Goal: Task Accomplishment & Management: Complete application form

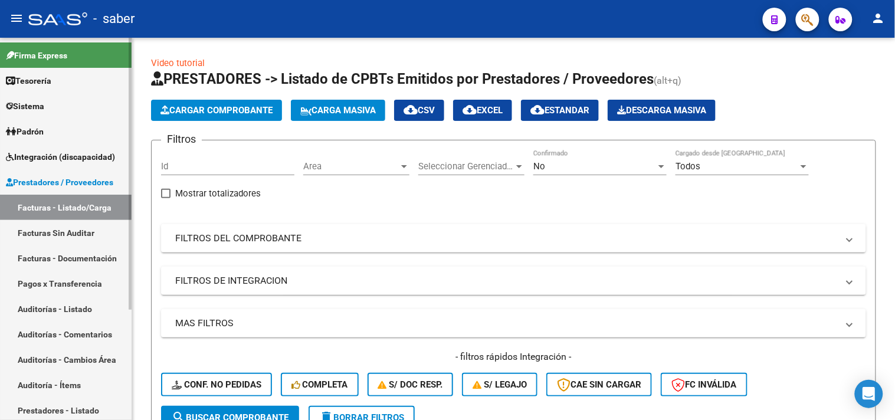
scroll to position [89, 0]
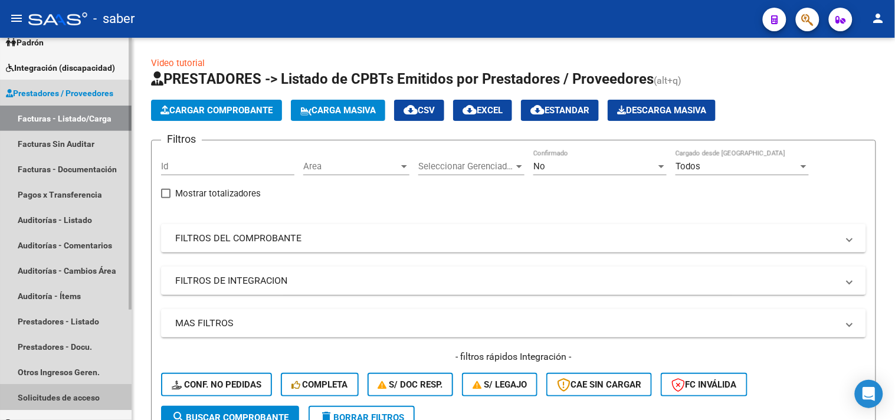
click at [63, 390] on link "Solicitudes de acceso" at bounding box center [66, 397] width 132 height 25
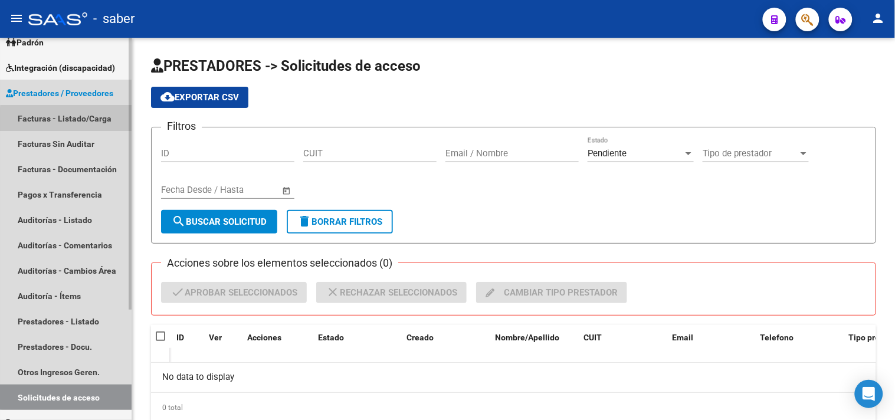
click at [76, 120] on link "Facturas - Listado/Carga" at bounding box center [66, 118] width 132 height 25
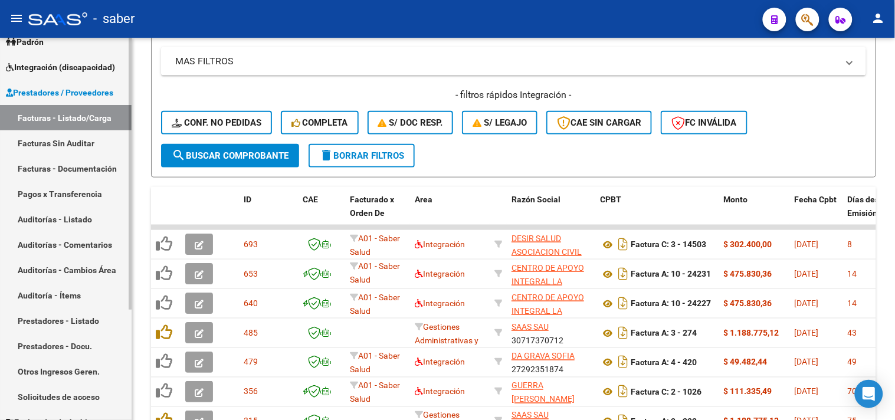
scroll to position [24, 0]
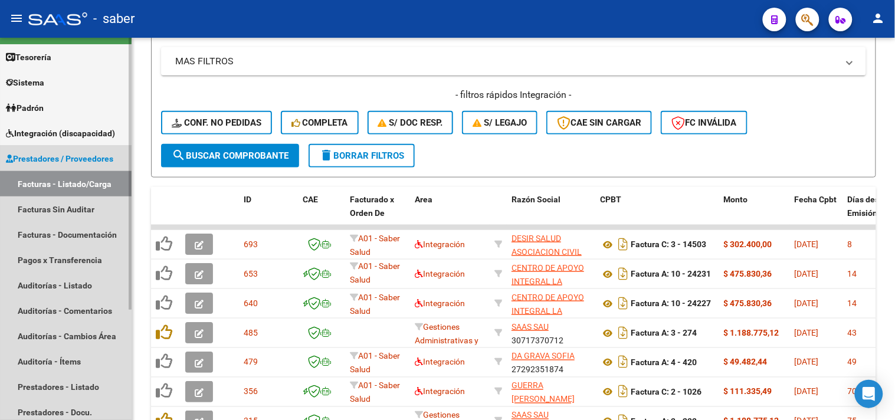
click at [55, 181] on link "Facturas - Listado/Carga" at bounding box center [66, 183] width 132 height 25
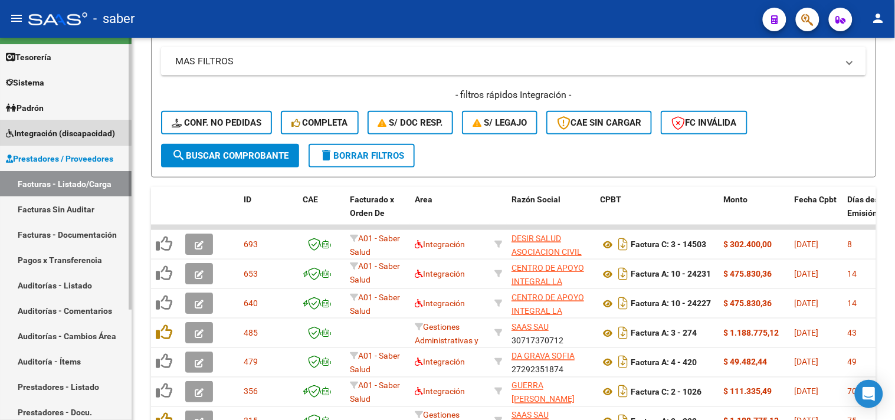
click at [64, 133] on span "Integración (discapacidad)" at bounding box center [60, 133] width 109 height 13
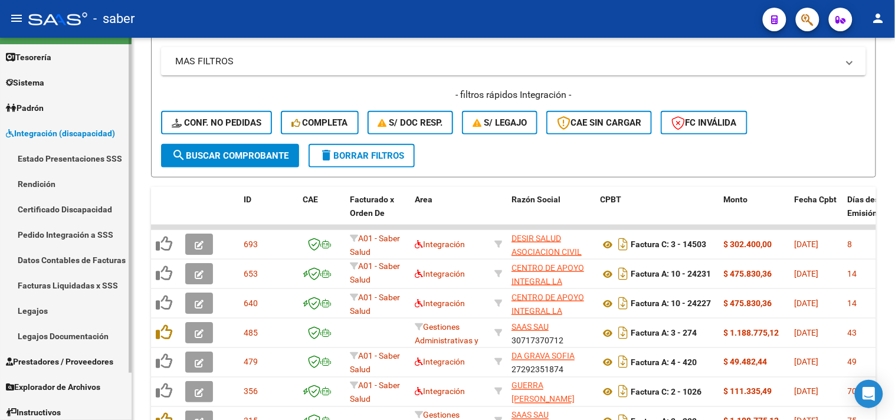
click at [45, 309] on link "Legajos" at bounding box center [66, 310] width 132 height 25
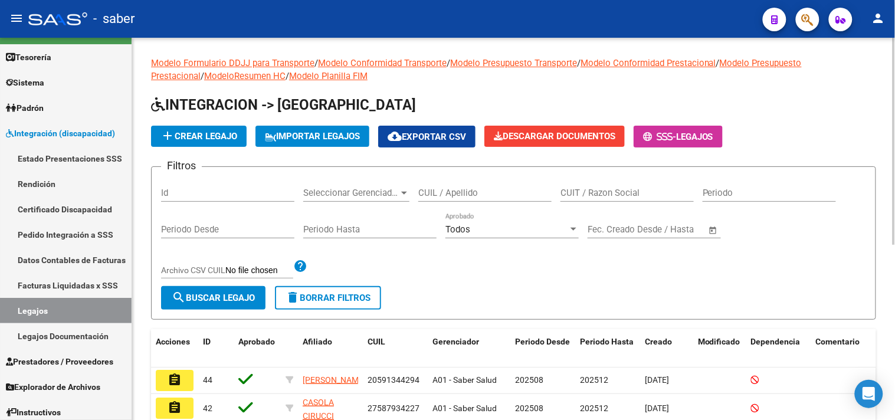
click at [440, 191] on input "CUIL / Apellido" at bounding box center [484, 193] width 133 height 11
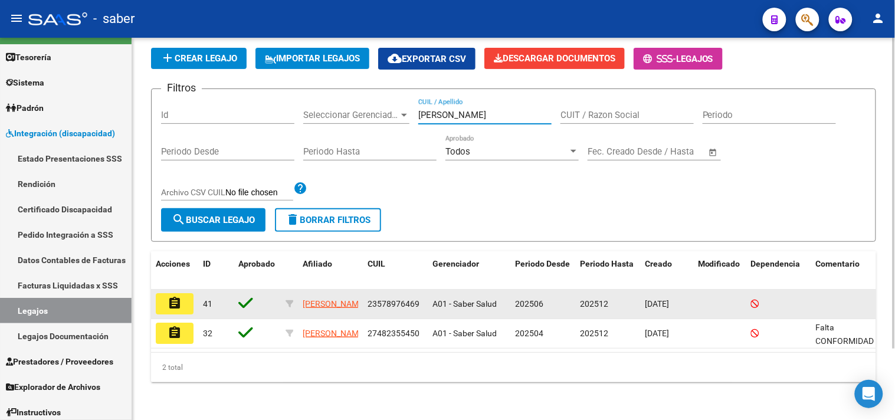
scroll to position [87, 0]
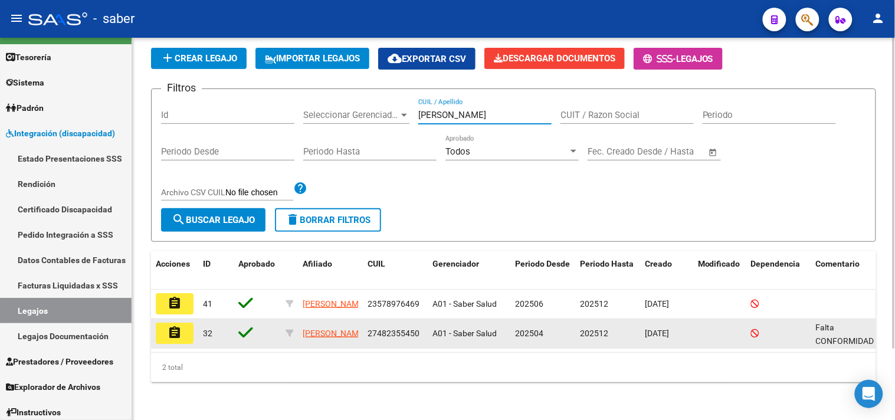
type input "[PERSON_NAME]"
click at [172, 326] on mat-icon "assignment" at bounding box center [175, 333] width 14 height 14
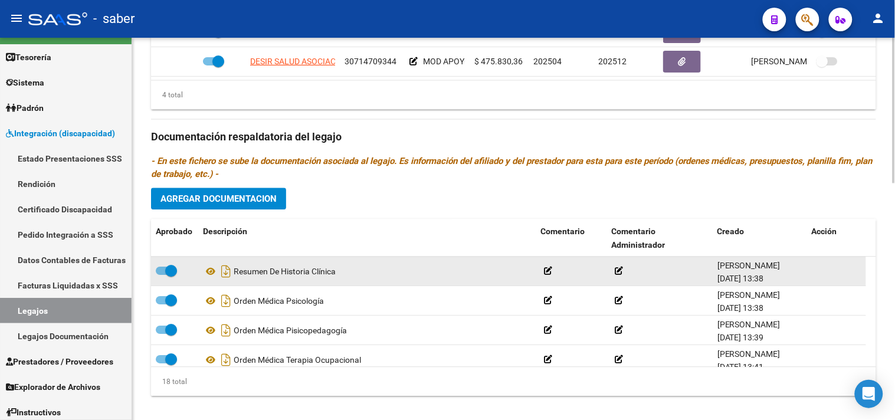
scroll to position [622, 0]
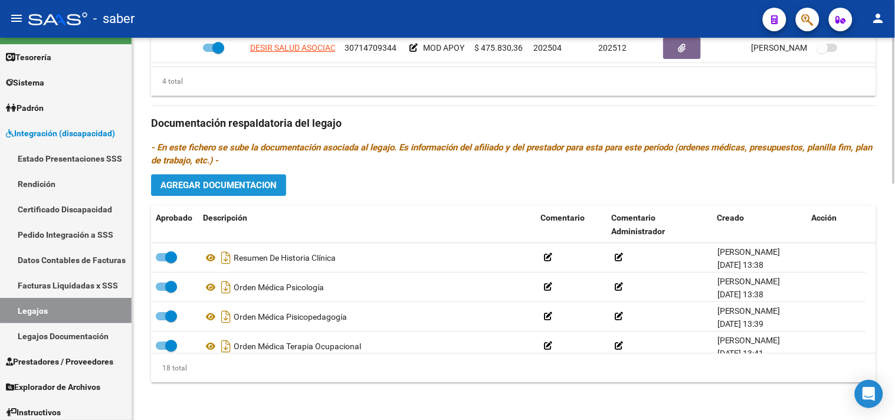
click at [243, 195] on button "Agregar Documentacion" at bounding box center [218, 185] width 135 height 22
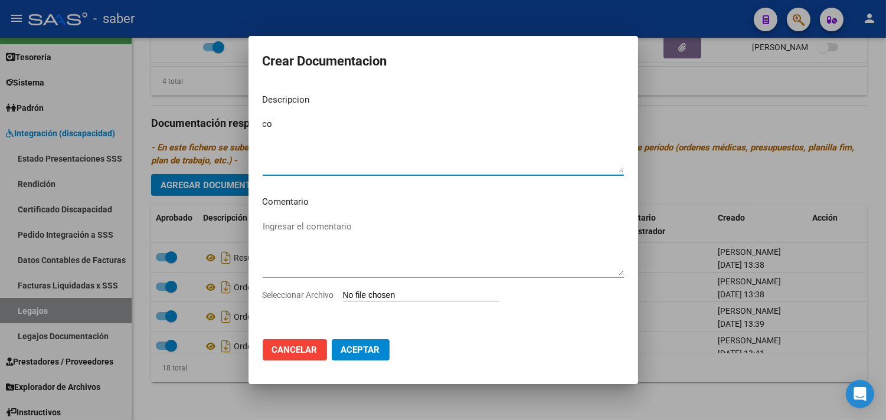
type textarea "c"
type textarea "Conformidad"
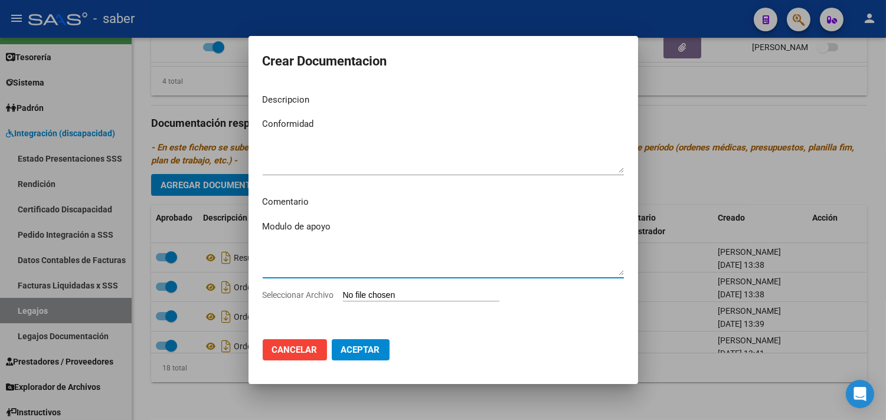
type textarea "Modulo de apoyo"
click at [343, 290] on input "Seleccionar Archivo" at bounding box center [421, 295] width 156 height 11
type input "C:\fakepath\PRESUPUESTO.pdf"
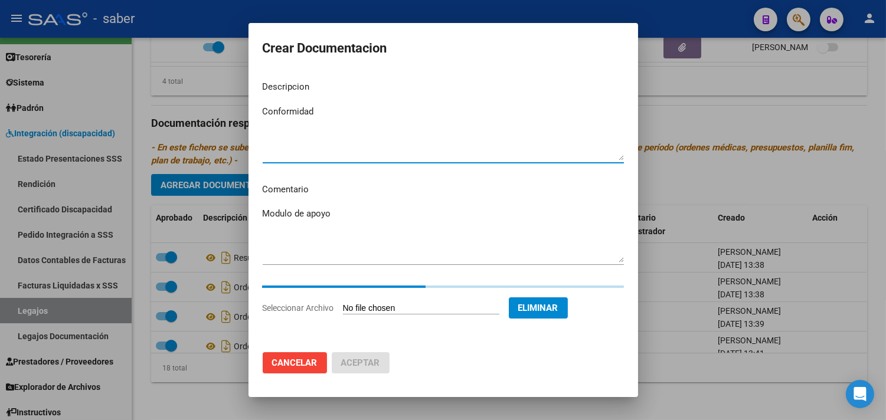
drag, startPoint x: 334, startPoint y: 109, endPoint x: 223, endPoint y: 110, distance: 110.9
click at [223, 110] on div "Crear Documentacion Descripcion Conformidad Ingresar el descripcion Comentario …" at bounding box center [443, 210] width 886 height 420
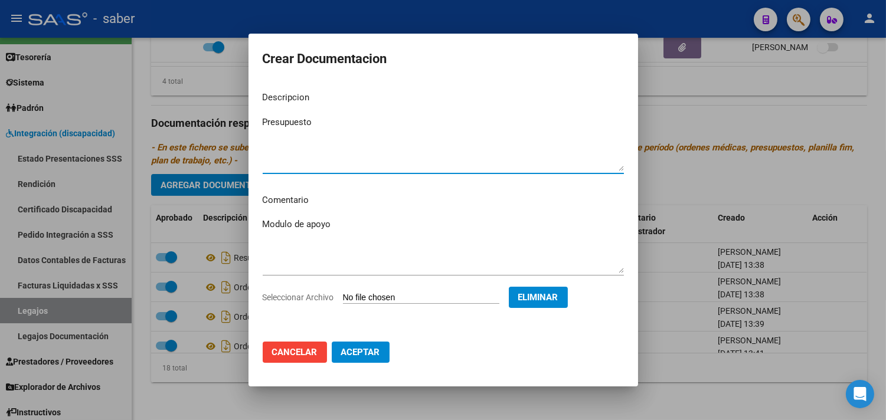
type textarea "Presupuesto"
click at [338, 348] on button "Aceptar" at bounding box center [361, 352] width 58 height 21
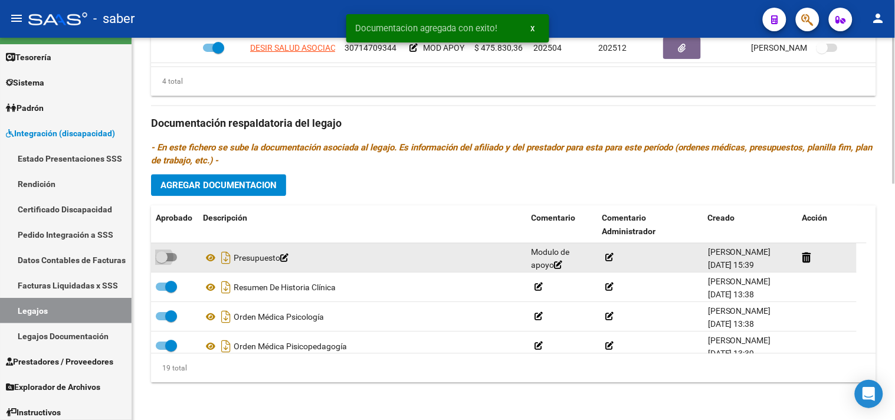
click at [175, 256] on span at bounding box center [166, 257] width 21 height 8
click at [162, 261] on input "checkbox" at bounding box center [161, 261] width 1 height 1
checkbox input "true"
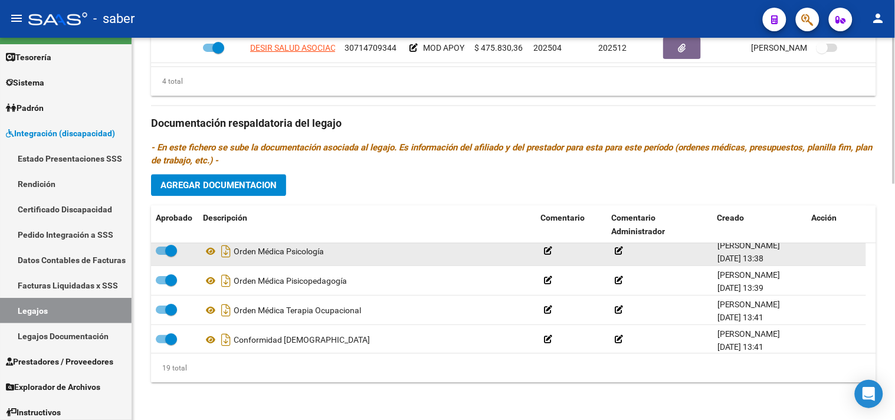
scroll to position [0, 0]
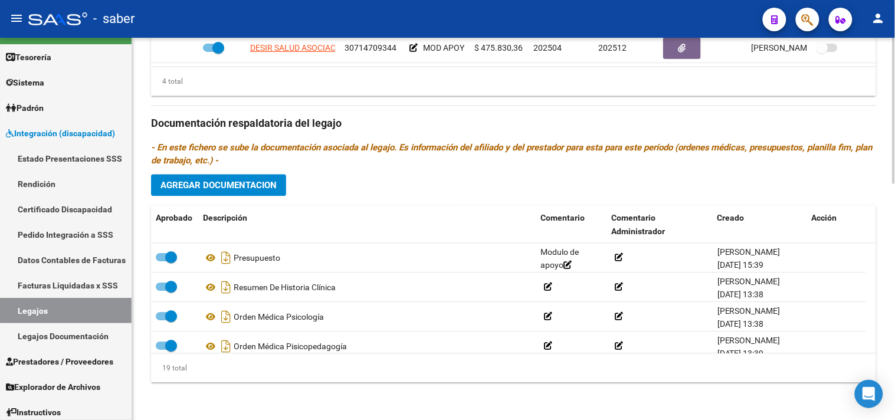
click at [245, 192] on button "Agregar Documentacion" at bounding box center [218, 185] width 135 height 22
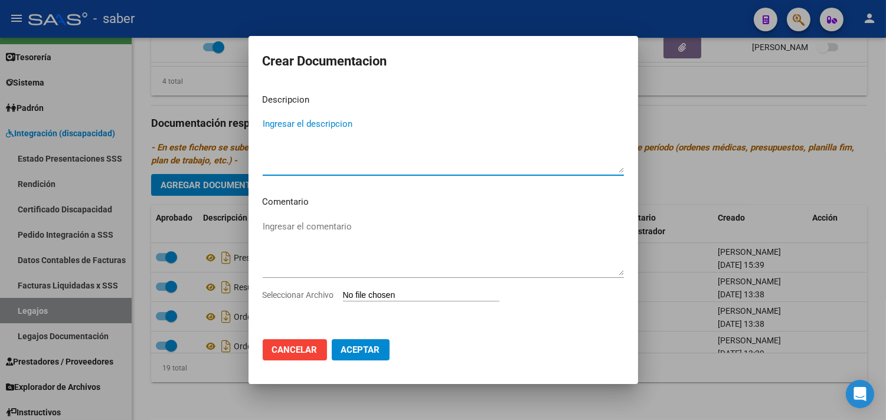
click at [410, 293] on input "Seleccionar Archivo" at bounding box center [421, 295] width 156 height 11
type input "C:\fakepath\ORDEN MODULO.pdf"
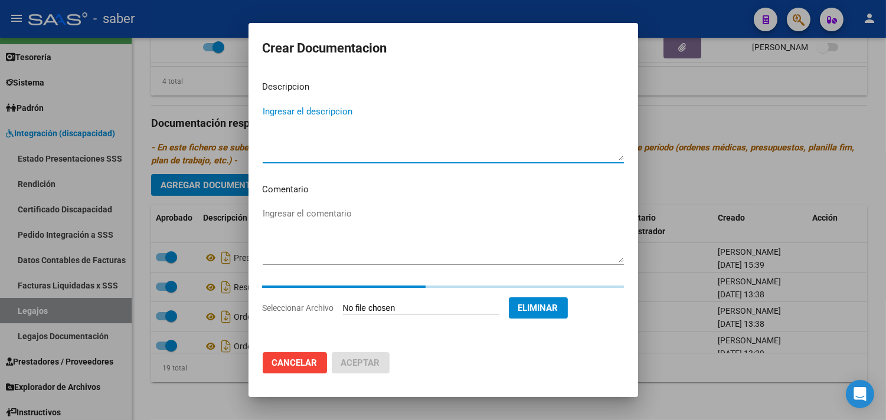
click at [361, 137] on textarea "Ingresar el descripcion" at bounding box center [443, 132] width 361 height 55
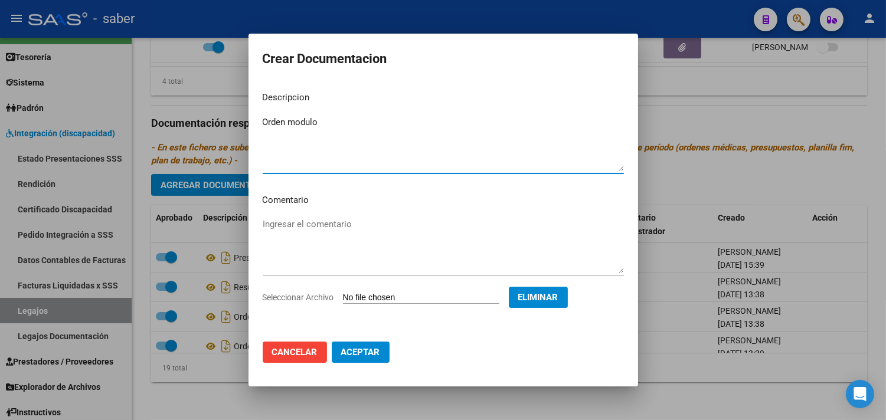
type textarea "Orden modulo"
click at [364, 357] on span "Aceptar" at bounding box center [360, 352] width 39 height 11
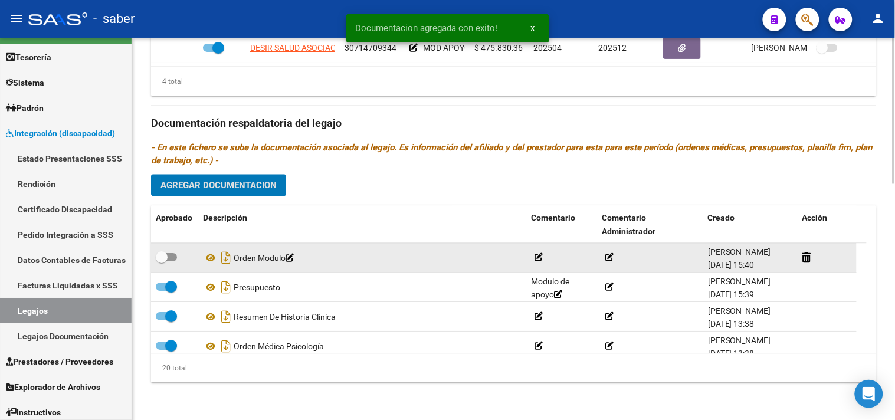
click at [170, 264] on div at bounding box center [175, 257] width 38 height 15
click at [170, 258] on span at bounding box center [166, 257] width 21 height 8
click at [162, 261] on input "checkbox" at bounding box center [161, 261] width 1 height 1
checkbox input "true"
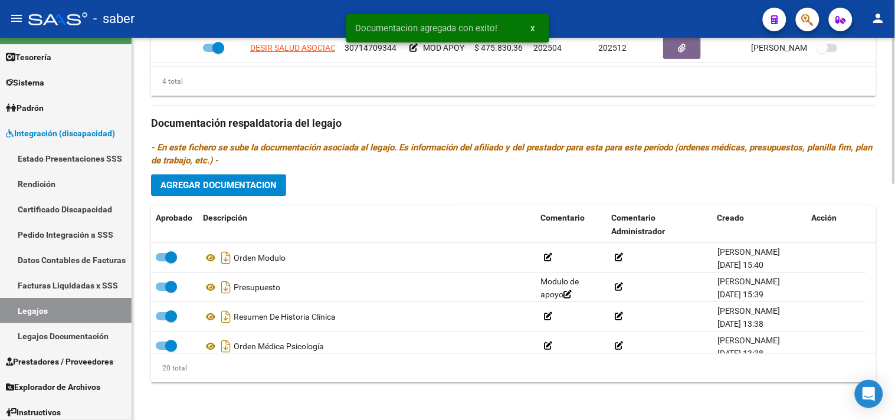
click at [246, 174] on button "Agregar Documentacion" at bounding box center [218, 185] width 135 height 22
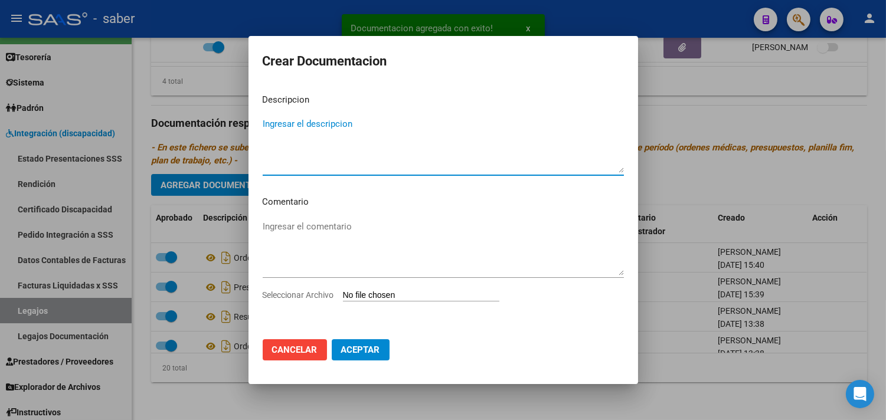
drag, startPoint x: 398, startPoint y: 284, endPoint x: 397, endPoint y: 293, distance: 8.3
click at [398, 286] on div "Ingresar el comentario" at bounding box center [443, 253] width 361 height 71
click at [397, 297] on input "Seleccionar Archivo" at bounding box center [421, 295] width 156 height 11
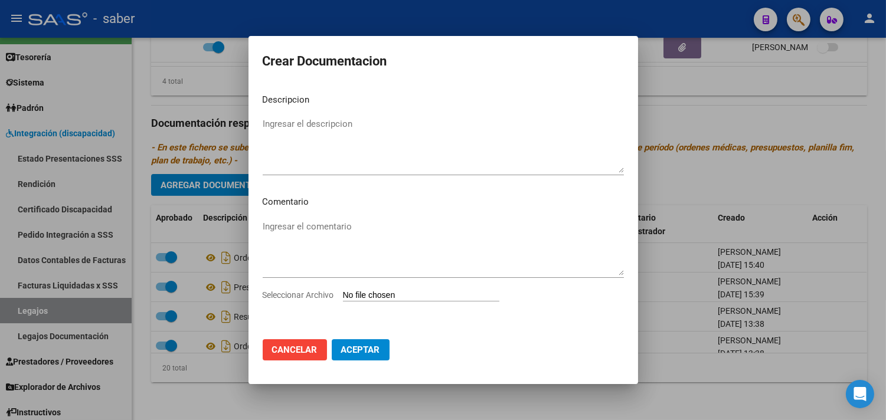
click at [313, 121] on textarea "Ingresar el descripcion" at bounding box center [443, 144] width 361 height 55
type textarea "Conformidad"
type textarea "modulo"
click at [343, 290] on input "Seleccionar Archivo" at bounding box center [421, 295] width 156 height 11
type input "C:\fakepath\CONFORMIDAD PRESTACIONAL .jpg"
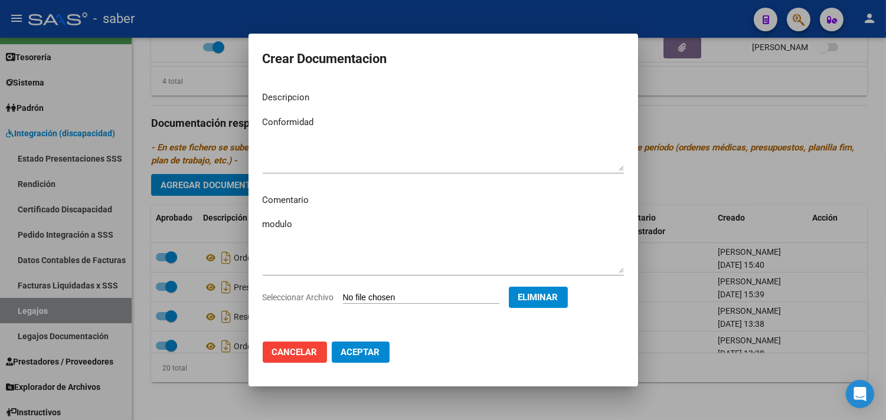
click at [366, 352] on span "Aceptar" at bounding box center [360, 352] width 39 height 11
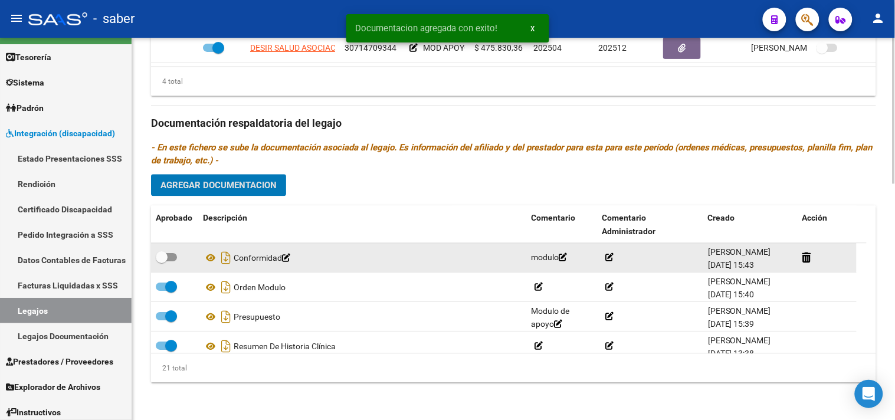
click at [169, 256] on span at bounding box center [166, 257] width 21 height 8
click at [162, 261] on input "checkbox" at bounding box center [161, 261] width 1 height 1
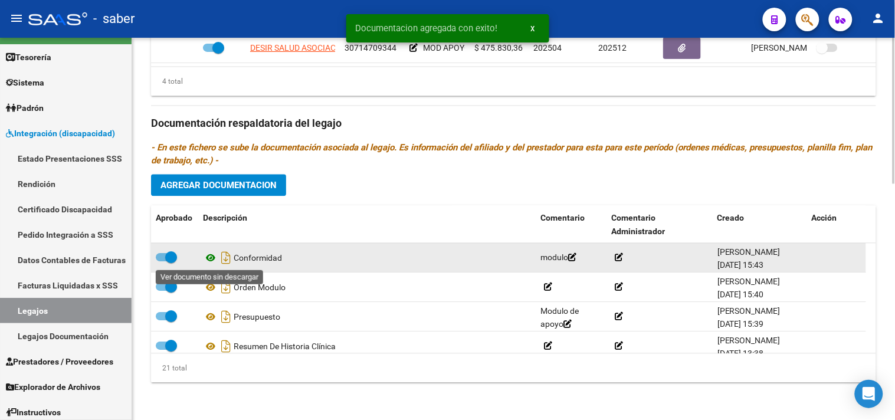
click at [212, 256] on icon at bounding box center [210, 258] width 15 height 14
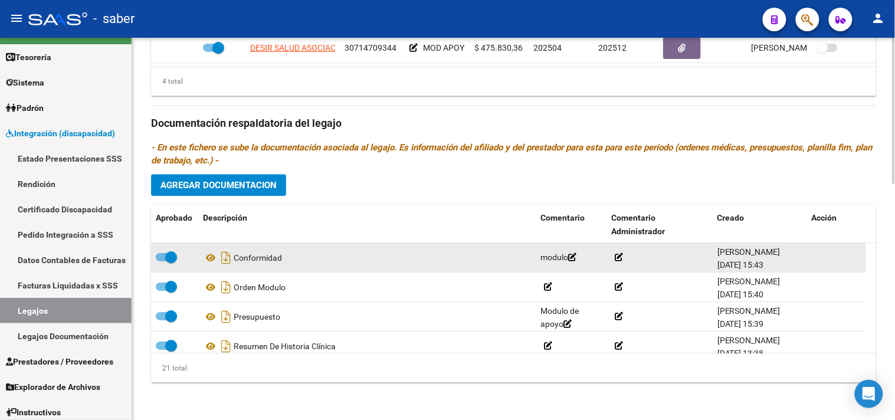
click at [173, 257] on span at bounding box center [171, 257] width 12 height 12
click at [162, 261] on input "checkbox" at bounding box center [161, 261] width 1 height 1
click at [819, 258] on icon at bounding box center [816, 257] width 9 height 11
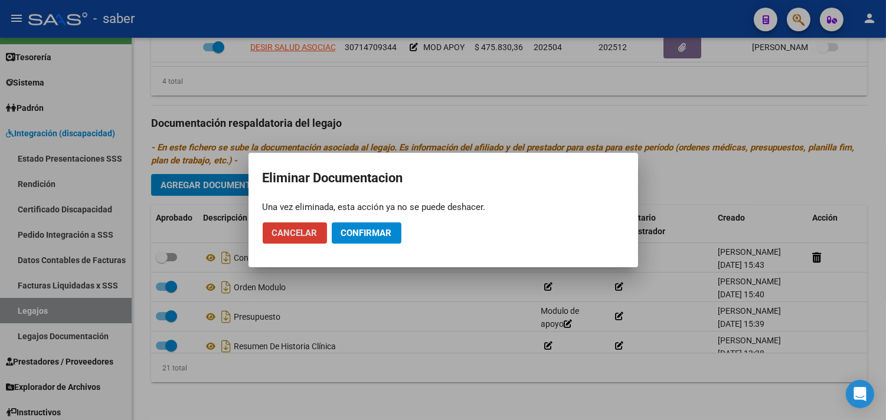
click at [382, 234] on span "Confirmar" at bounding box center [366, 233] width 51 height 11
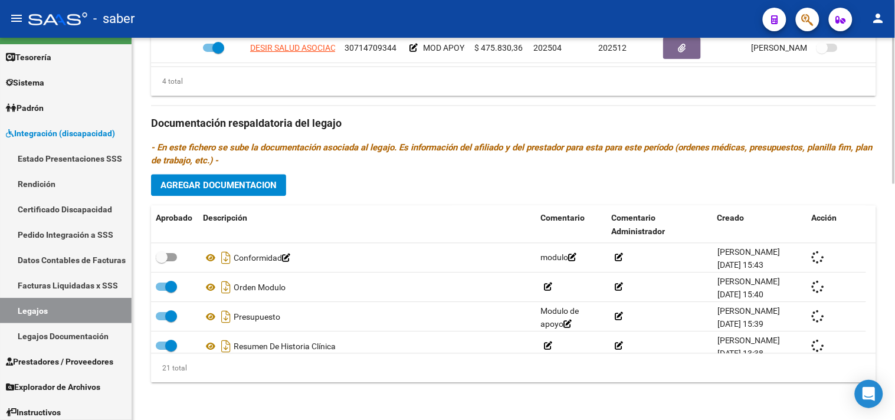
checkbox input "true"
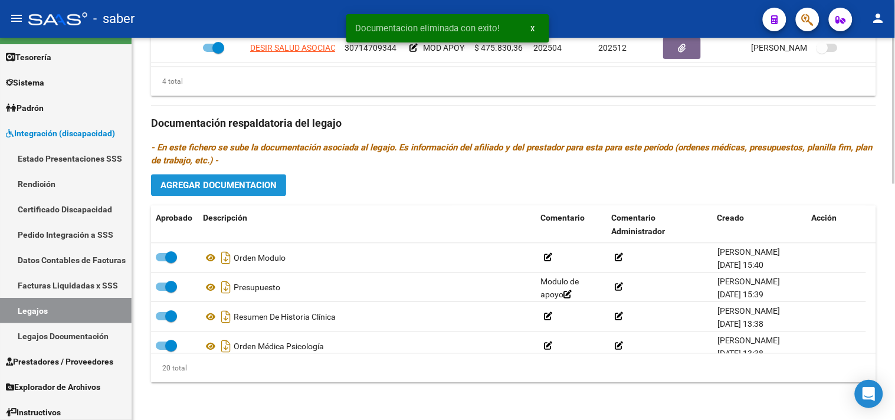
click at [256, 188] on span "Agregar Documentacion" at bounding box center [219, 185] width 116 height 11
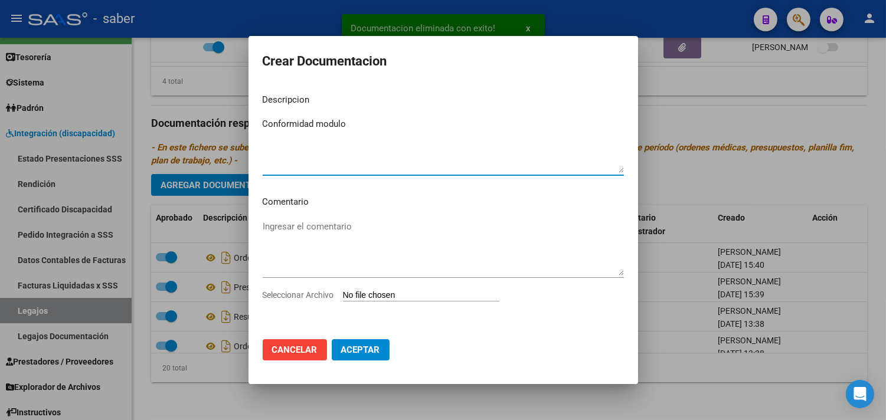
type textarea "Conformidad modulo"
click at [343, 290] on input "Seleccionar Archivo" at bounding box center [421, 295] width 156 height 11
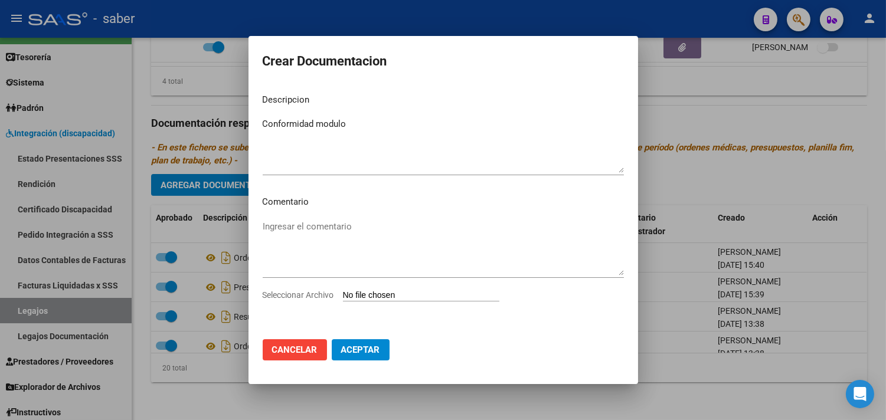
type input "C:\fakepath\CONFORMIDAD PRESTACIONAL .pdf"
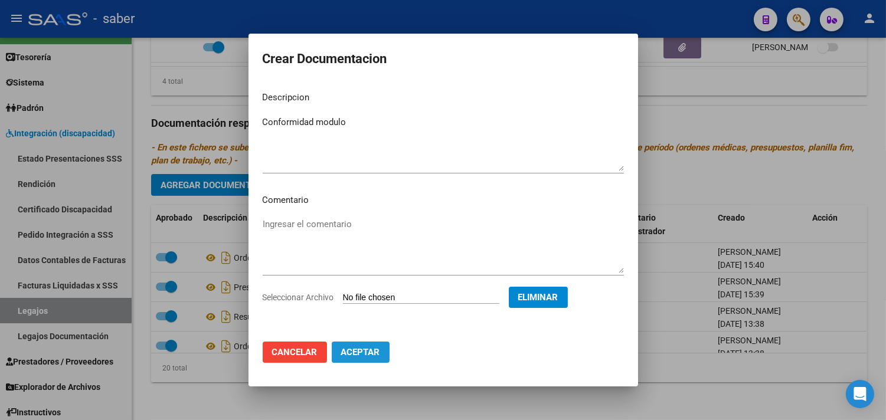
click at [364, 349] on span "Aceptar" at bounding box center [360, 352] width 39 height 11
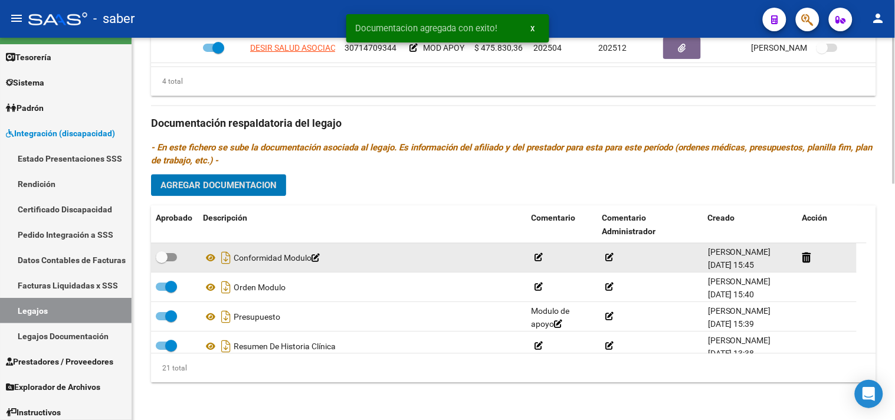
click at [169, 256] on span at bounding box center [166, 257] width 21 height 8
click at [162, 261] on input "checkbox" at bounding box center [161, 261] width 1 height 1
checkbox input "true"
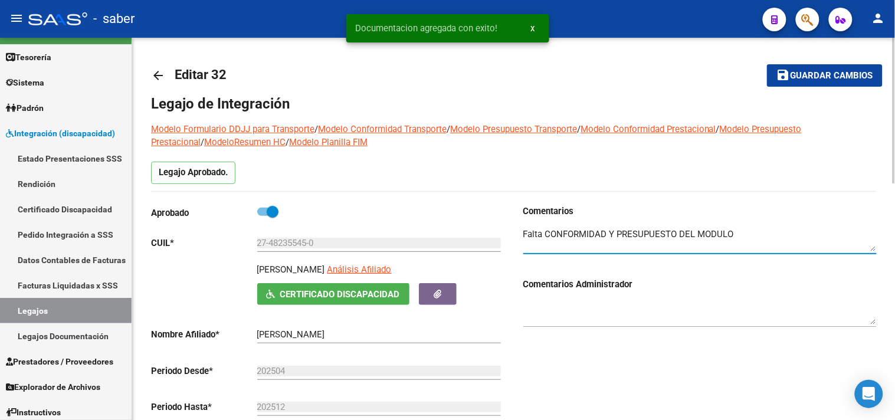
drag, startPoint x: 742, startPoint y: 234, endPoint x: 458, endPoint y: 234, distance: 283.2
click at [458, 234] on div "Aprobado CUIL * 27-48235545-0 Ingresar CUIL [PERSON_NAME] Análisis Afiliado Cer…" at bounding box center [513, 338] width 725 height 267
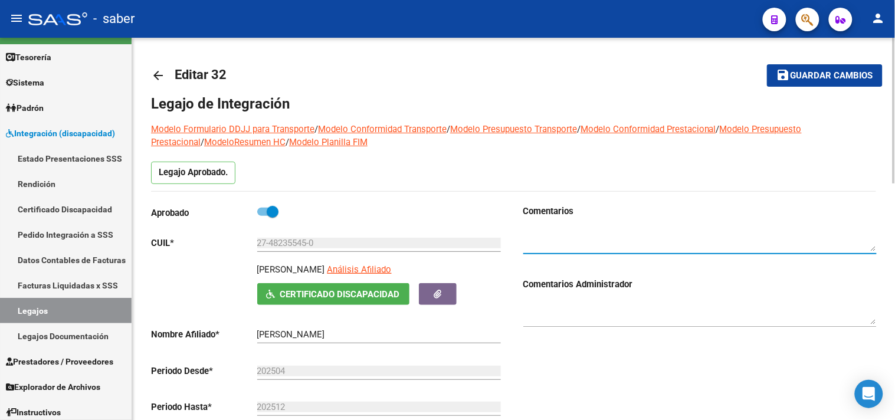
click at [820, 80] on span "Guardar cambios" at bounding box center [832, 76] width 83 height 11
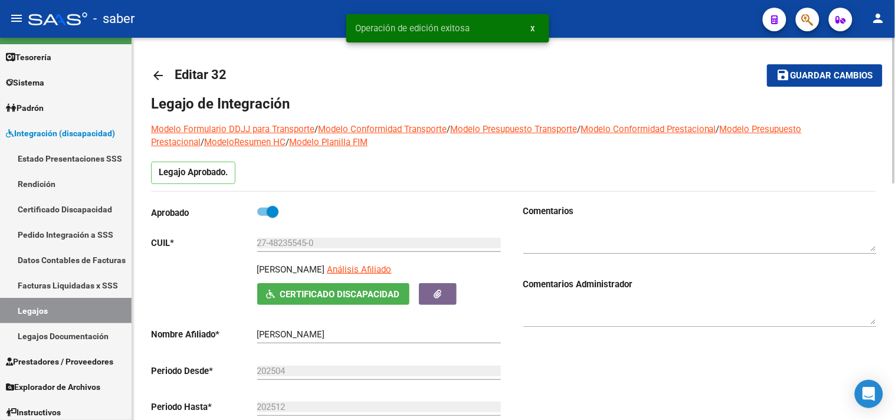
click at [158, 73] on mat-icon "arrow_back" at bounding box center [158, 75] width 14 height 14
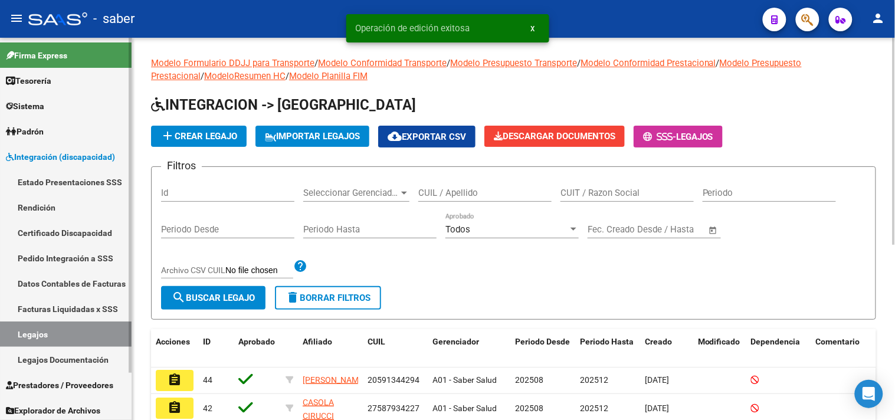
click at [53, 174] on link "Estado Presentaciones SSS" at bounding box center [66, 181] width 132 height 25
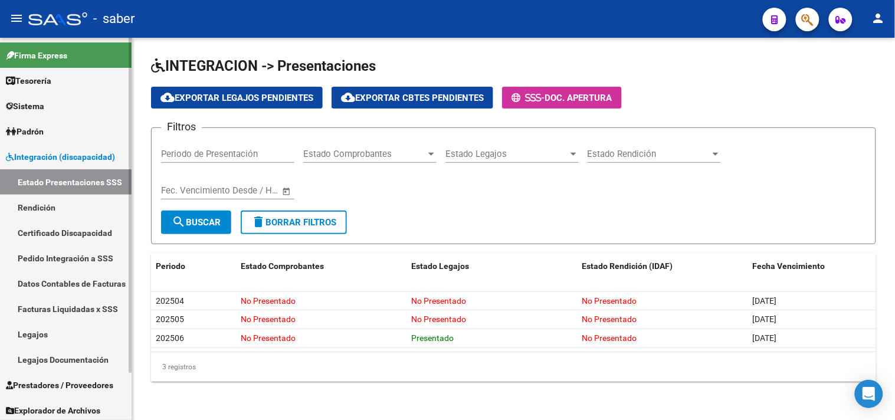
click at [41, 191] on link "Estado Presentaciones SSS" at bounding box center [66, 181] width 132 height 25
click at [45, 205] on link "Rendición" at bounding box center [66, 207] width 132 height 25
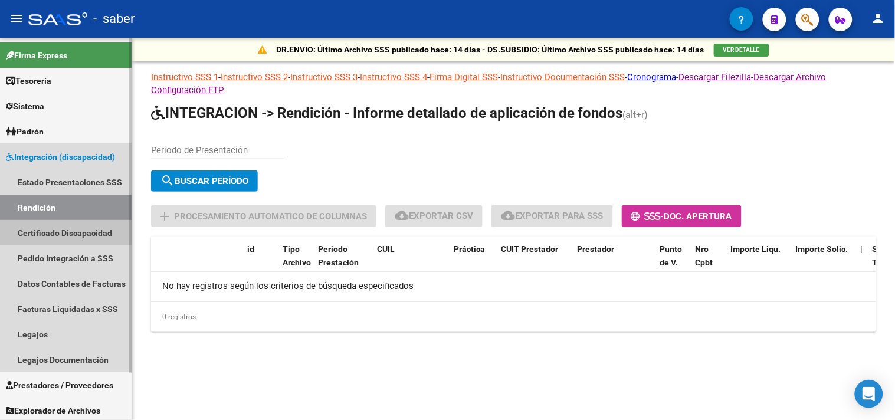
click at [45, 222] on link "Certificado Discapacidad" at bounding box center [66, 232] width 132 height 25
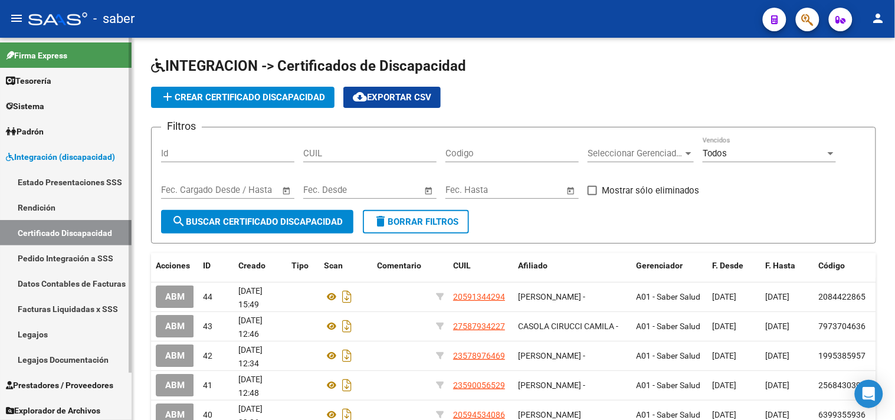
click at [63, 249] on link "Pedido Integración a SSS" at bounding box center [66, 257] width 132 height 25
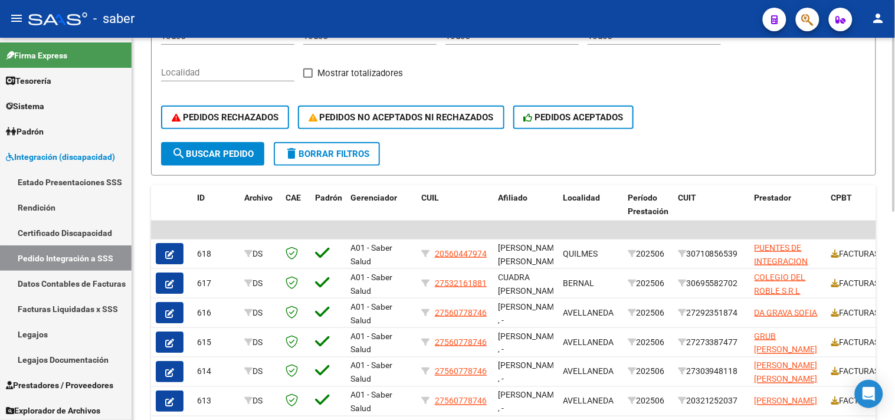
scroll to position [262, 0]
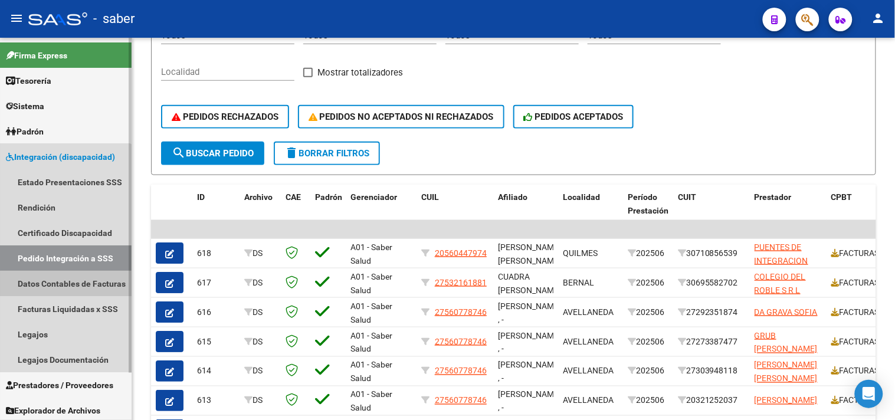
click at [60, 290] on link "Datos Contables de Facturas" at bounding box center [66, 283] width 132 height 25
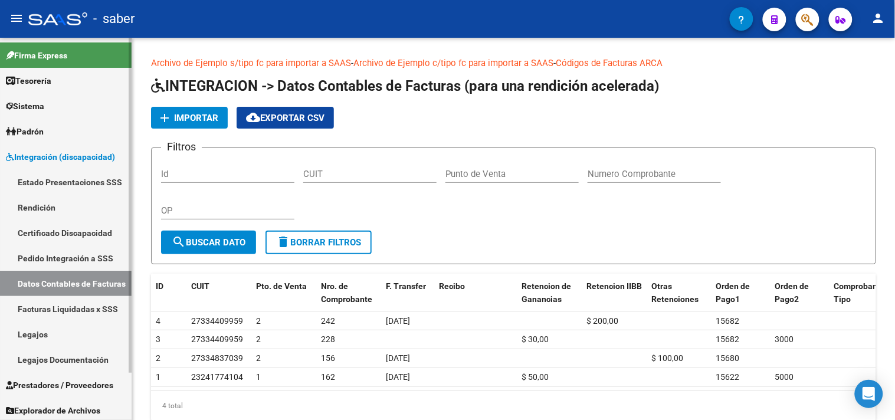
click at [58, 307] on link "Facturas Liquidadas x SSS" at bounding box center [66, 308] width 132 height 25
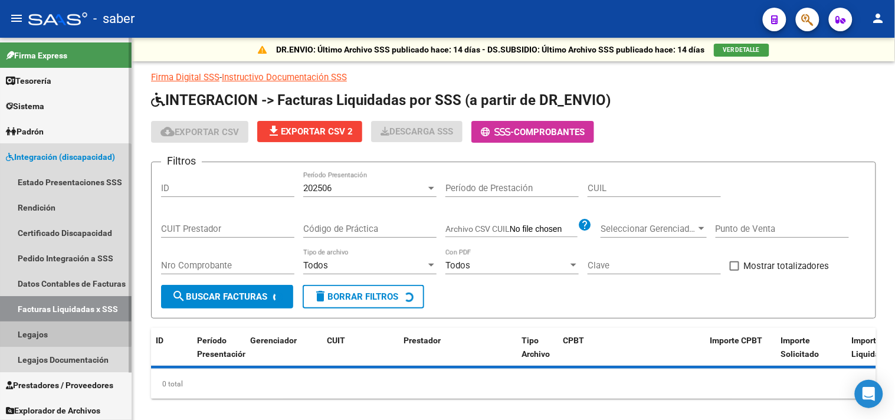
click at [33, 331] on link "Legajos" at bounding box center [66, 334] width 132 height 25
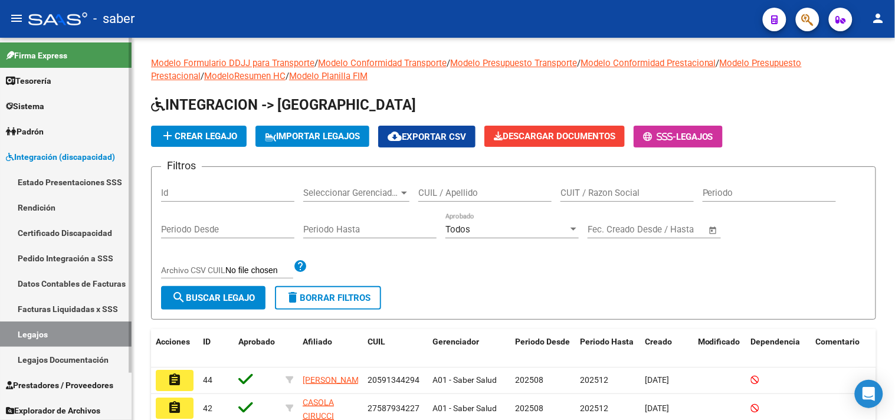
scroll to position [53, 0]
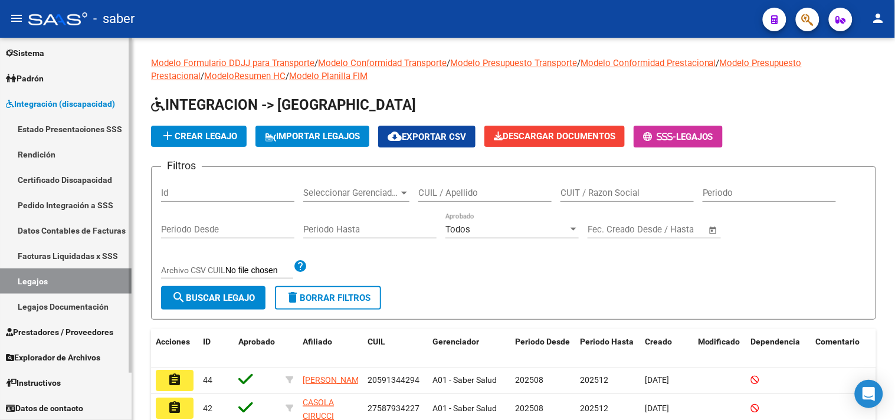
click at [46, 332] on span "Prestadores / Proveedores" at bounding box center [59, 332] width 107 height 13
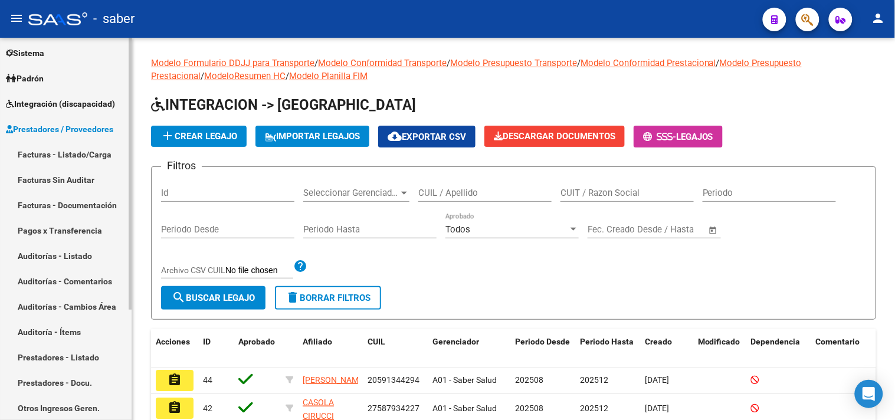
click at [58, 156] on link "Facturas - Listado/Carga" at bounding box center [66, 154] width 132 height 25
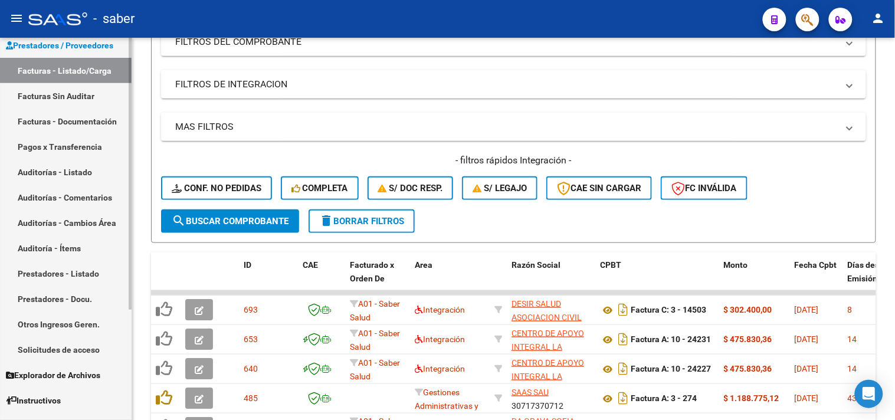
scroll to position [155, 0]
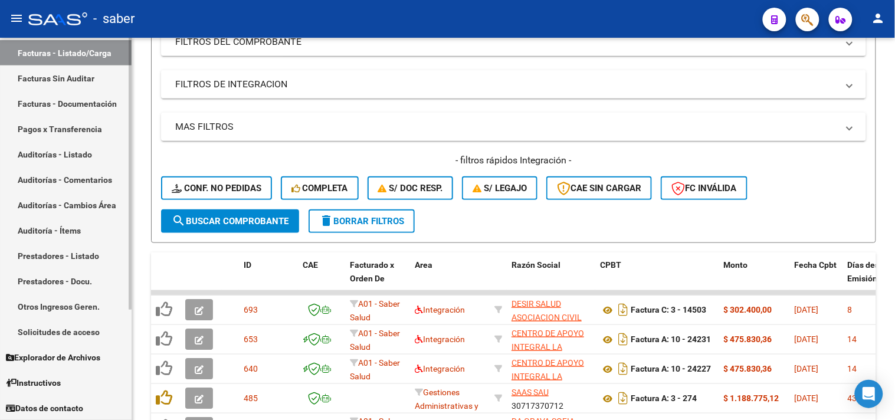
click at [57, 326] on link "Solicitudes de acceso" at bounding box center [66, 331] width 132 height 25
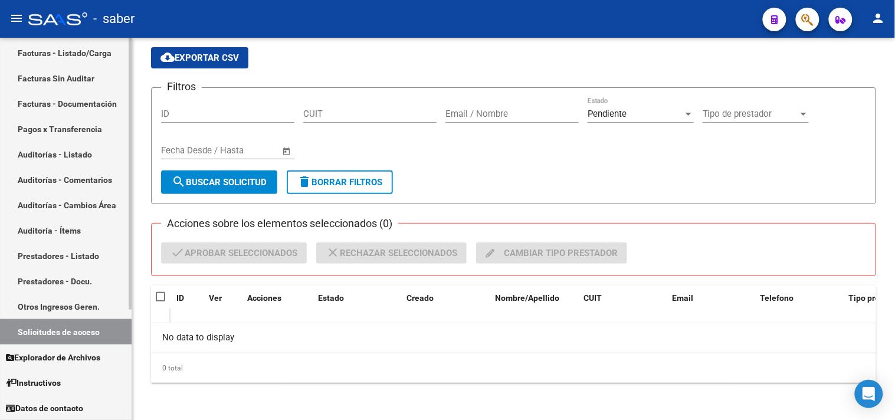
scroll to position [89, 0]
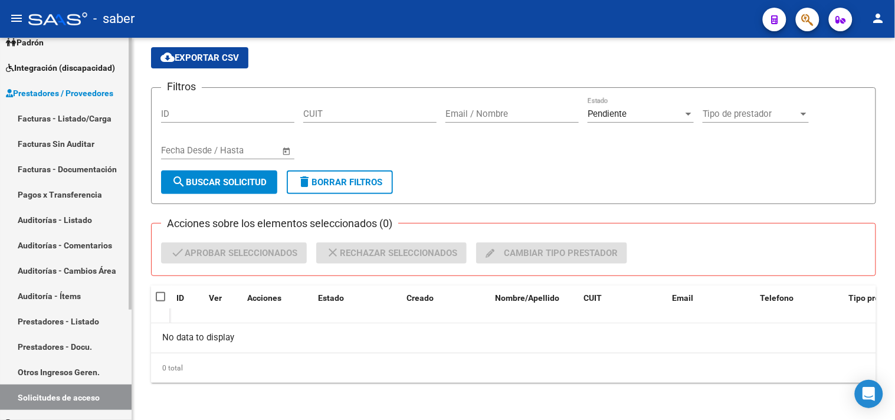
click at [61, 114] on link "Facturas - Listado/Carga" at bounding box center [66, 118] width 132 height 25
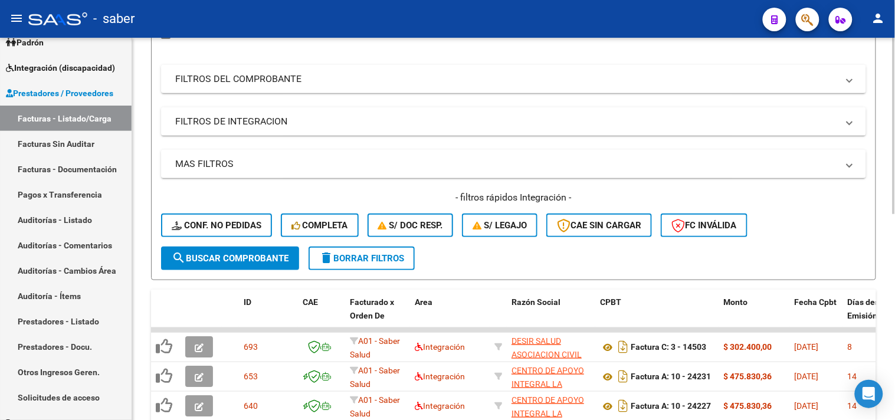
scroll to position [131, 0]
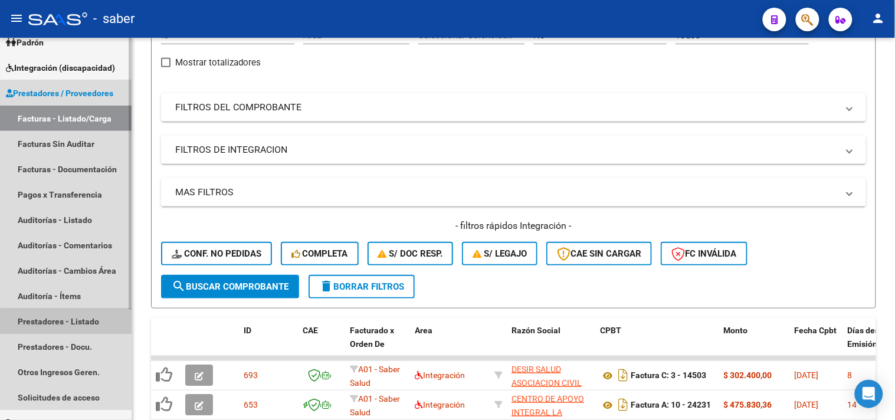
click at [70, 322] on link "Prestadores - Listado" at bounding box center [66, 321] width 132 height 25
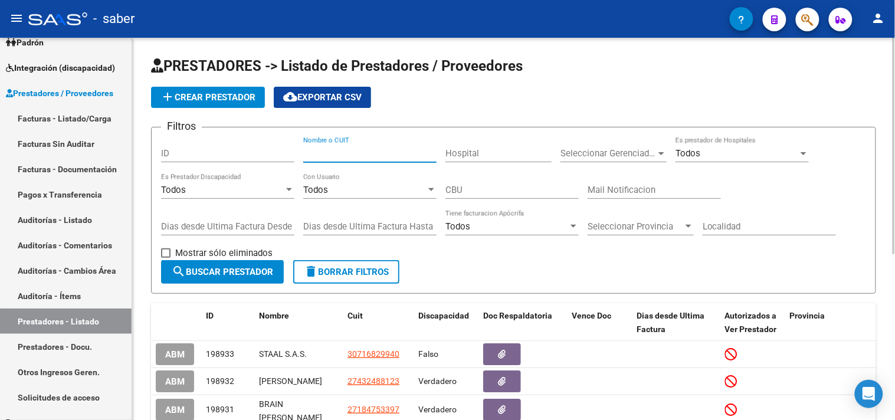
click at [362, 152] on input "Nombre o CUIT" at bounding box center [369, 153] width 133 height 11
click at [202, 263] on button "search Buscar Prestador" at bounding box center [222, 272] width 123 height 24
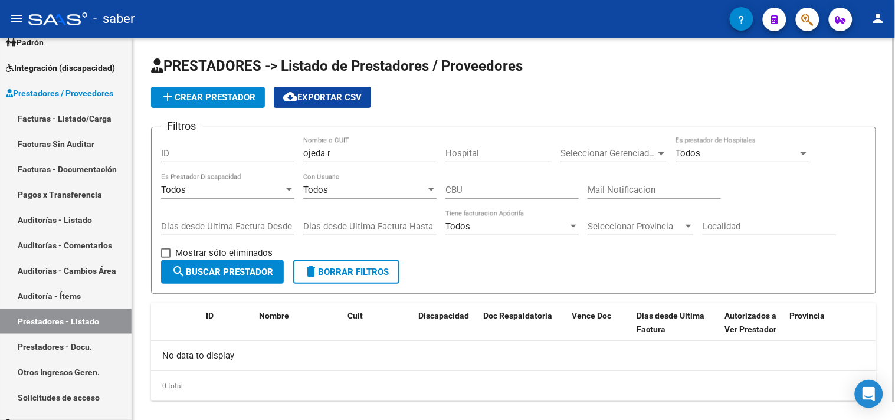
click at [366, 264] on form "Filtros ID ojeda r Nombre o CUIT Hospital Seleccionar Gerenciador Seleccionar G…" at bounding box center [513, 210] width 725 height 167
drag, startPoint x: 349, startPoint y: 155, endPoint x: 247, endPoint y: 152, distance: 102.1
click at [247, 152] on div "Filtros ID ojeda r Nombre o CUIT Hospital Seleccionar Gerenciador Seleccionar G…" at bounding box center [513, 198] width 705 height 123
type input "OJEDA"
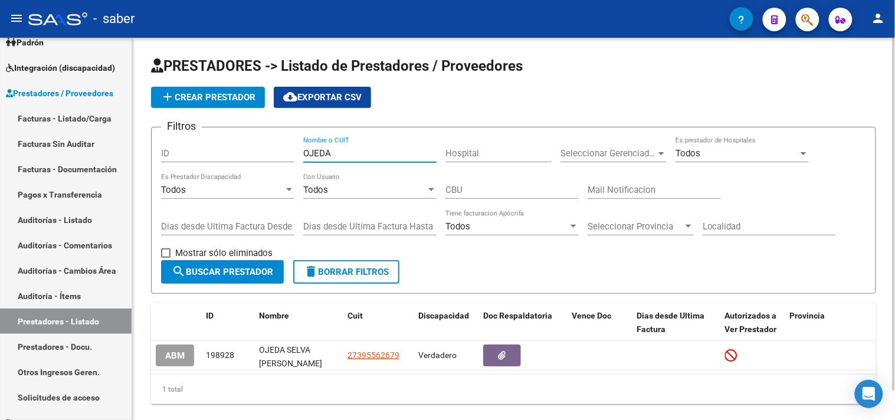
drag, startPoint x: 345, startPoint y: 150, endPoint x: 223, endPoint y: 146, distance: 122.2
click at [223, 146] on div "Filtros ID OJEDA Nombre o CUIT Hospital Seleccionar Gerenciador Seleccionar Ger…" at bounding box center [513, 198] width 705 height 123
click at [67, 91] on span "Prestadores / Proveedores" at bounding box center [59, 93] width 107 height 13
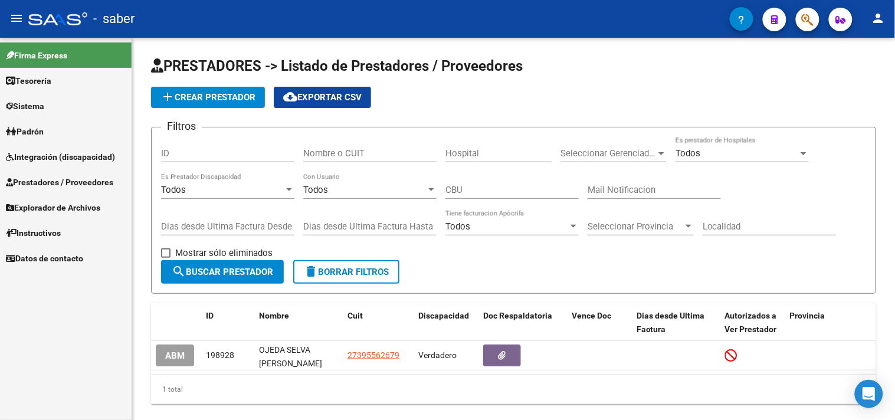
click at [62, 183] on span "Prestadores / Proveedores" at bounding box center [59, 182] width 107 height 13
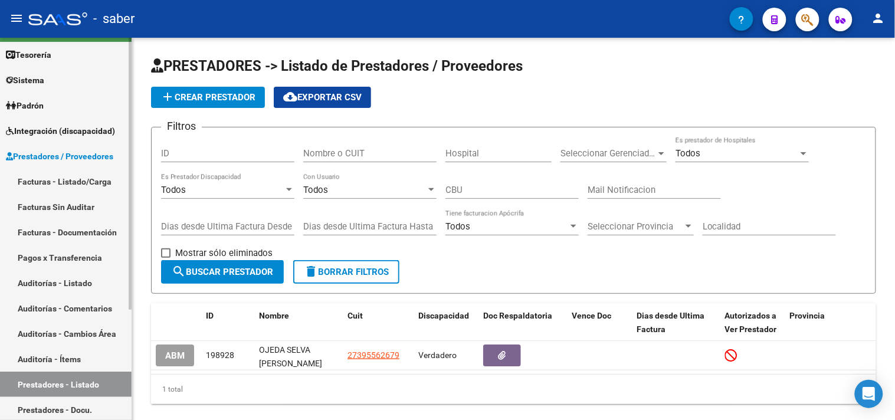
scroll to position [24, 0]
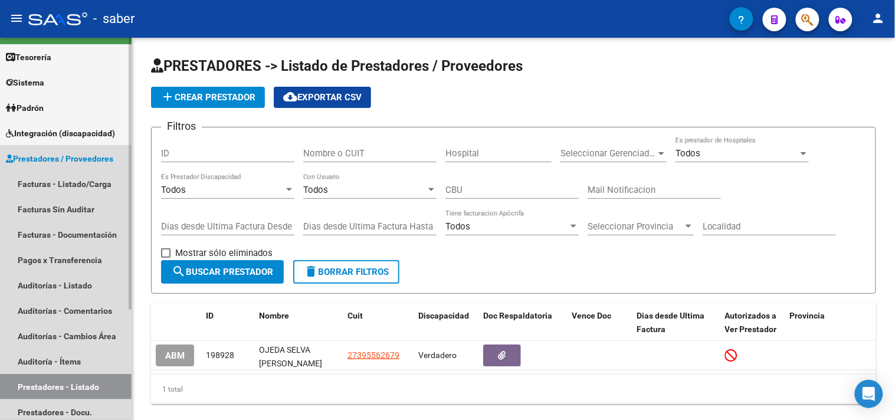
click at [52, 155] on span "Prestadores / Proveedores" at bounding box center [59, 158] width 107 height 13
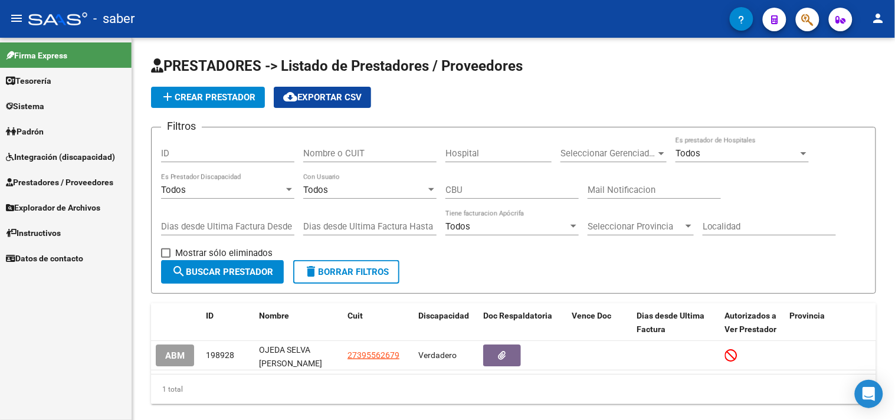
scroll to position [0, 0]
click at [59, 163] on span "Integración (discapacidad)" at bounding box center [60, 156] width 109 height 13
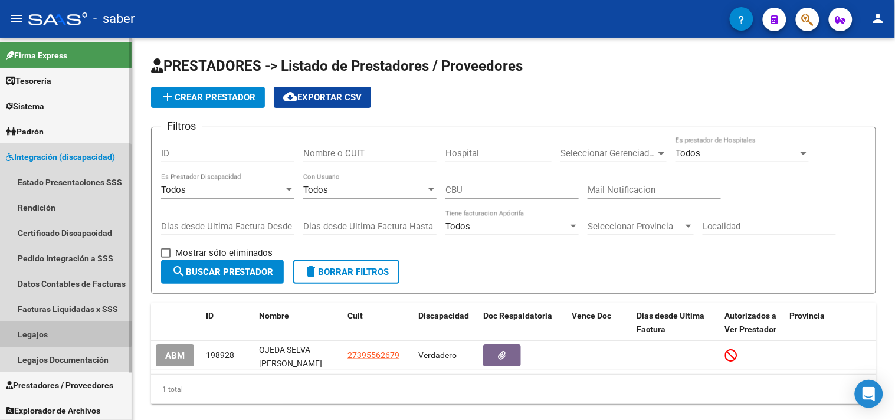
click at [53, 333] on link "Legajos" at bounding box center [66, 334] width 132 height 25
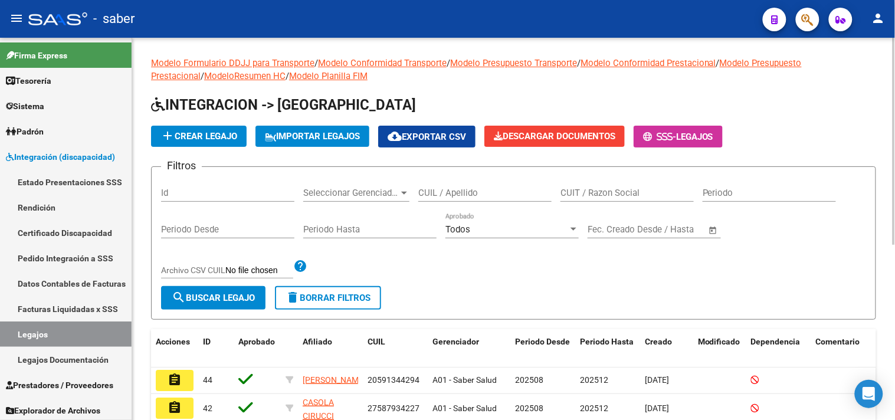
click at [345, 190] on span "Seleccionar Gerenciador" at bounding box center [351, 193] width 96 height 11
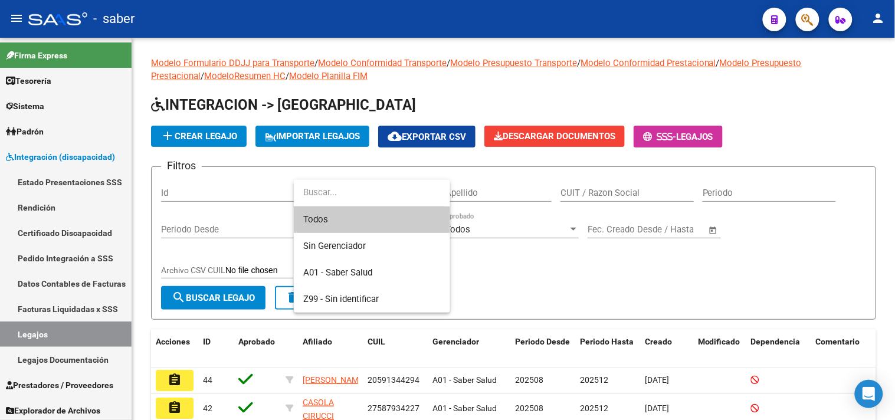
click at [345, 190] on input "dropdown search" at bounding box center [369, 192] width 151 height 27
click at [674, 280] on div at bounding box center [447, 210] width 895 height 420
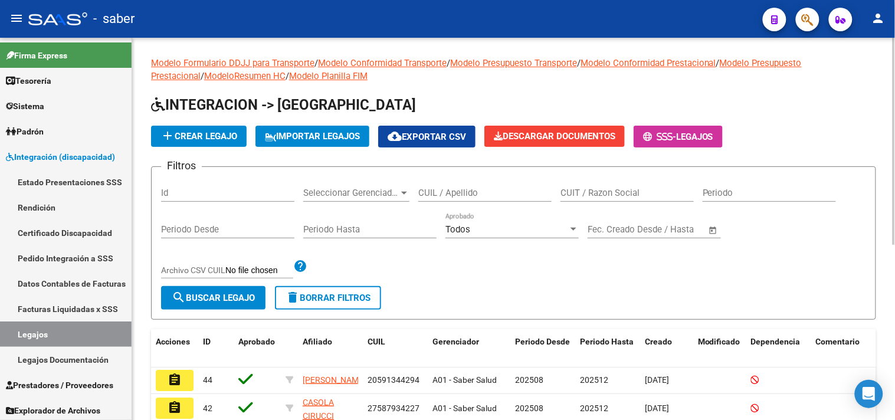
click at [450, 197] on input "CUIL / Apellido" at bounding box center [484, 193] width 133 height 11
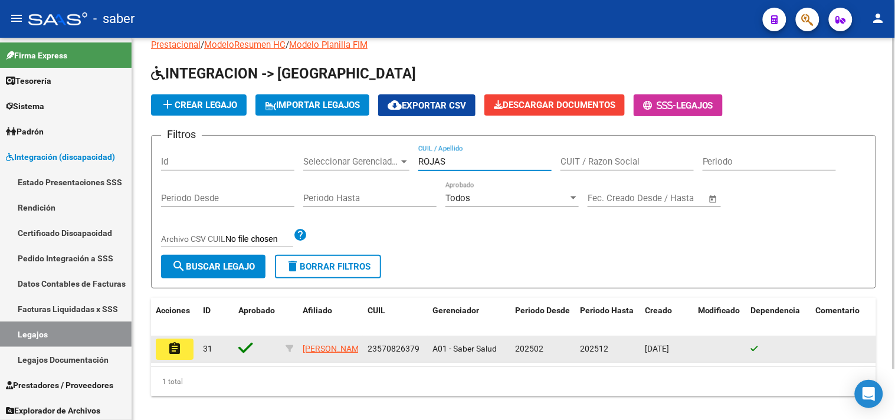
scroll to position [58, 0]
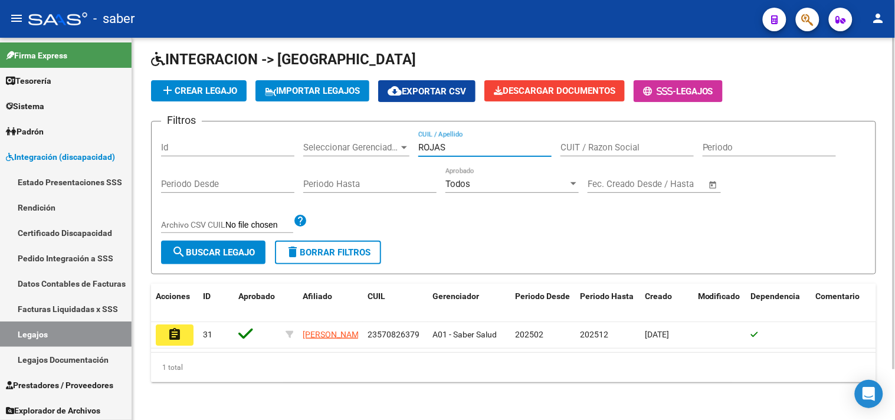
type input "ROJAS"
